Goal: Task Accomplishment & Management: Manage account settings

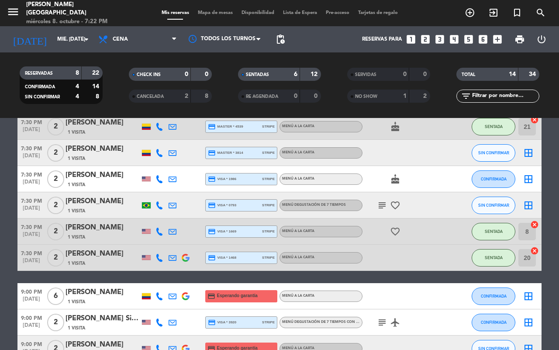
scroll to position [218, 0]
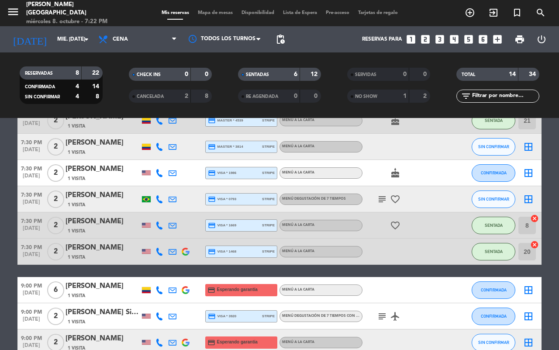
click at [384, 201] on icon "subject" at bounding box center [382, 199] width 10 height 10
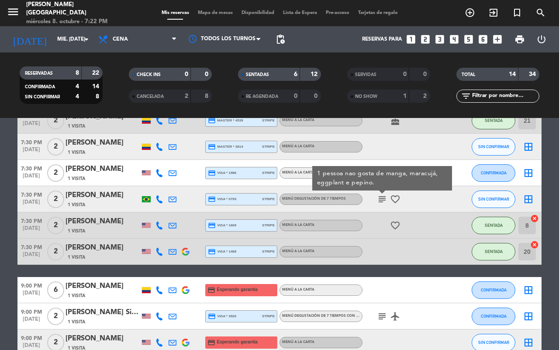
click at [383, 201] on icon "subject" at bounding box center [382, 199] width 10 height 10
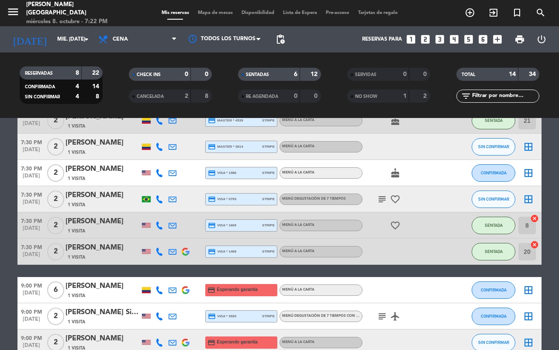
click at [391, 200] on icon "favorite_border" at bounding box center [395, 199] width 10 height 10
click at [394, 200] on icon "favorite_border" at bounding box center [395, 199] width 10 height 10
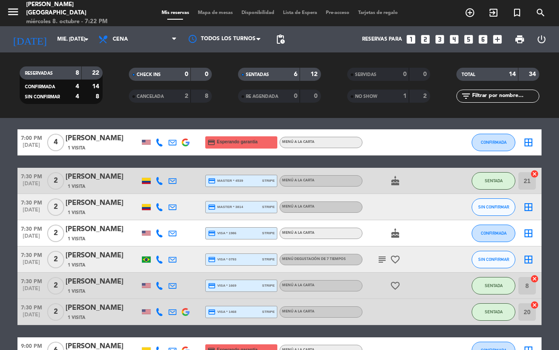
scroll to position [0, 0]
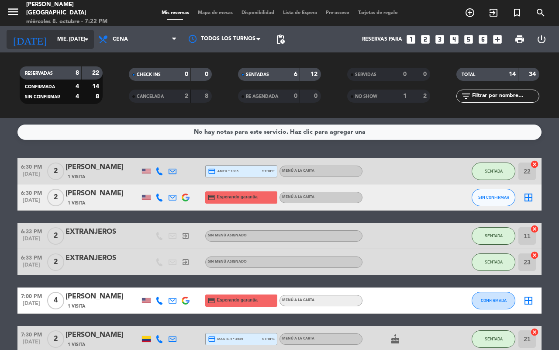
click at [80, 39] on input "mié. [DATE]" at bounding box center [87, 39] width 69 height 15
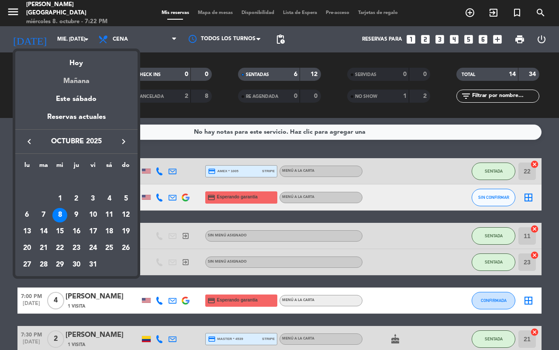
click at [83, 78] on div "Mañana" at bounding box center [76, 78] width 122 height 18
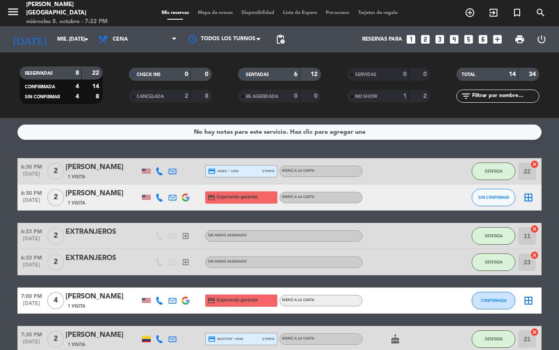
type input "[DEMOGRAPHIC_DATA] [DATE]"
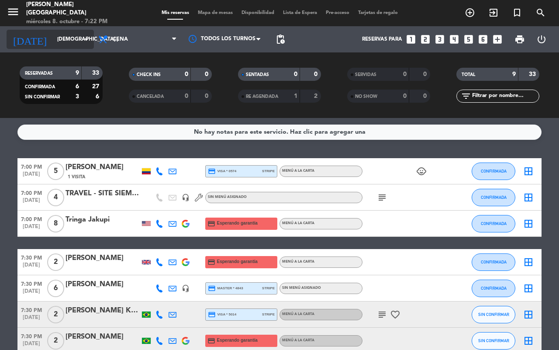
click at [80, 34] on input "[DEMOGRAPHIC_DATA] [DATE]" at bounding box center [87, 39] width 69 height 15
